Goal: Navigation & Orientation: Understand site structure

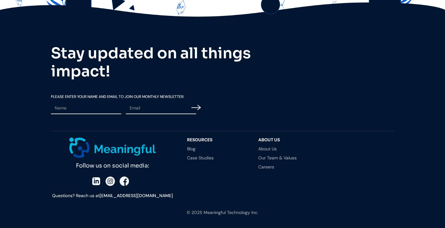
scroll to position [1757, 0]
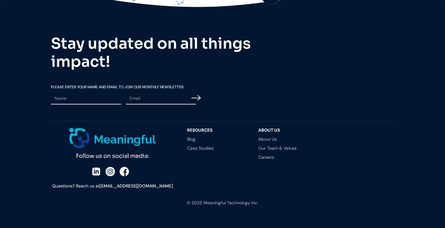
click at [91, 176] on img at bounding box center [95, 171] width 9 height 9
click at [195, 154] on div "resources Blog Case Studies" at bounding box center [219, 159] width 65 height 62
click at [193, 150] on link "Case Studies" at bounding box center [216, 148] width 59 height 4
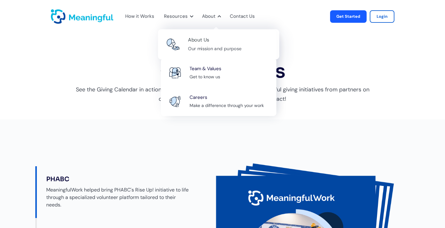
click at [190, 39] on div "About Us" at bounding box center [198, 40] width 21 height 8
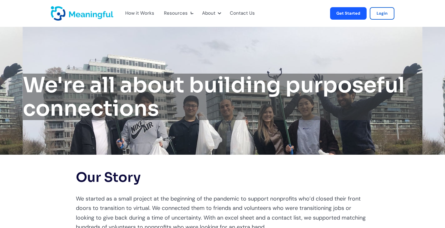
click at [130, 11] on div "How it Works" at bounding box center [139, 13] width 29 height 8
click at [125, 12] on div "How it Works" at bounding box center [139, 13] width 29 height 8
click at [131, 13] on div "How it Works" at bounding box center [139, 13] width 29 height 8
click at [67, 17] on img "home" at bounding box center [82, 13] width 62 height 14
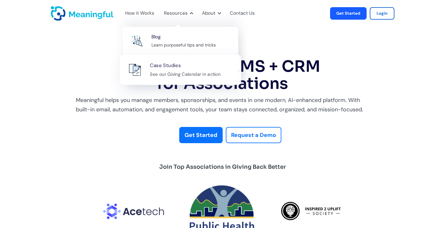
click at [152, 70] on div "See our Giving Calendar in action" at bounding box center [185, 74] width 71 height 8
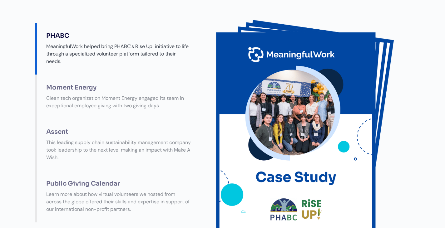
scroll to position [143, 0]
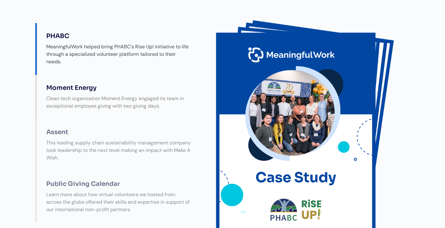
click at [120, 102] on div "Clean tech organization Moment Energy engaged its team in exceptional employee …" at bounding box center [118, 102] width 157 height 21
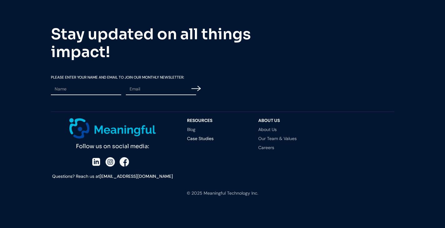
scroll to position [545, 0]
click at [279, 130] on link "About Us" at bounding box center [287, 129] width 59 height 4
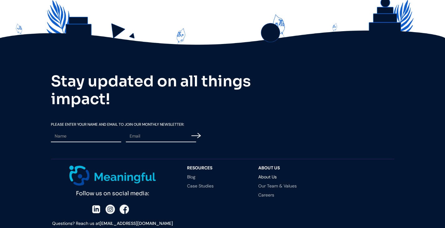
scroll to position [1294, 0]
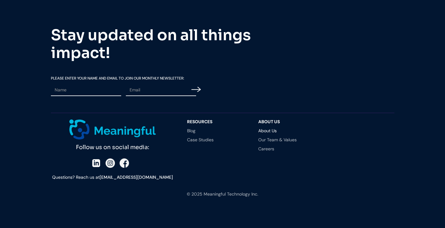
click at [272, 140] on div "About Us About Us Our Team & Values Careers" at bounding box center [290, 151] width 65 height 62
click at [275, 139] on link "Our Team & Values" at bounding box center [287, 140] width 59 height 4
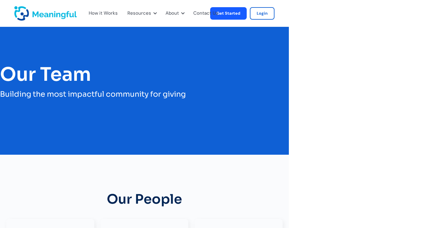
click at [40, 12] on img "home" at bounding box center [45, 13] width 62 height 14
